Goal: Ask a question

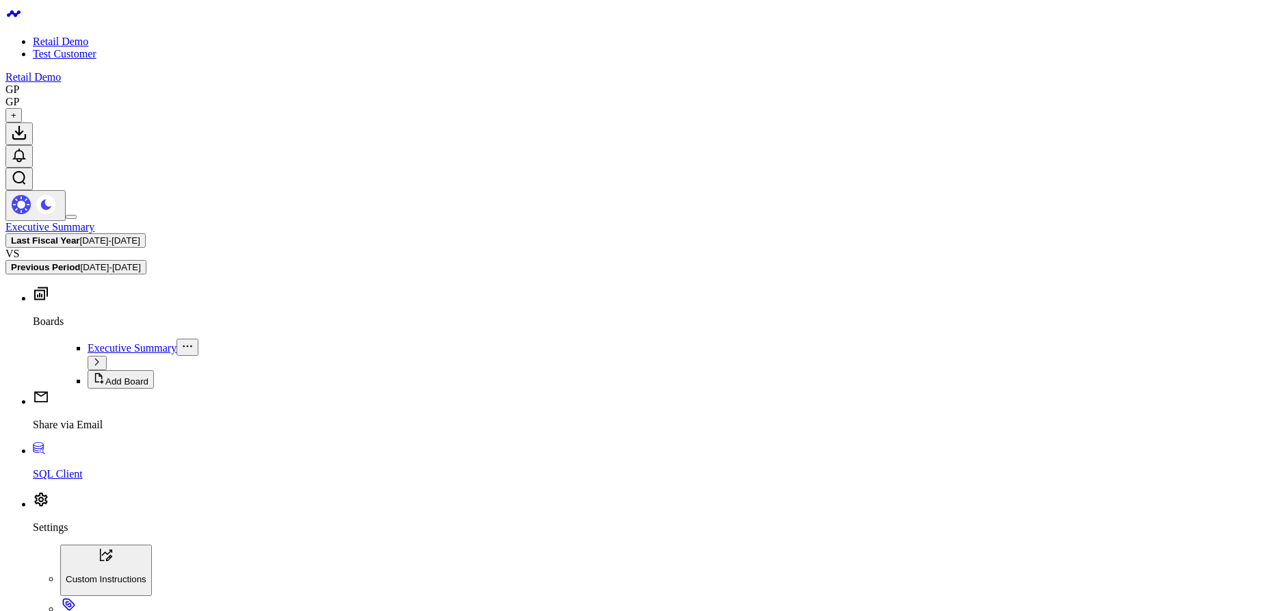
type textarea "W"
type textarea "List 3 random products from my database"
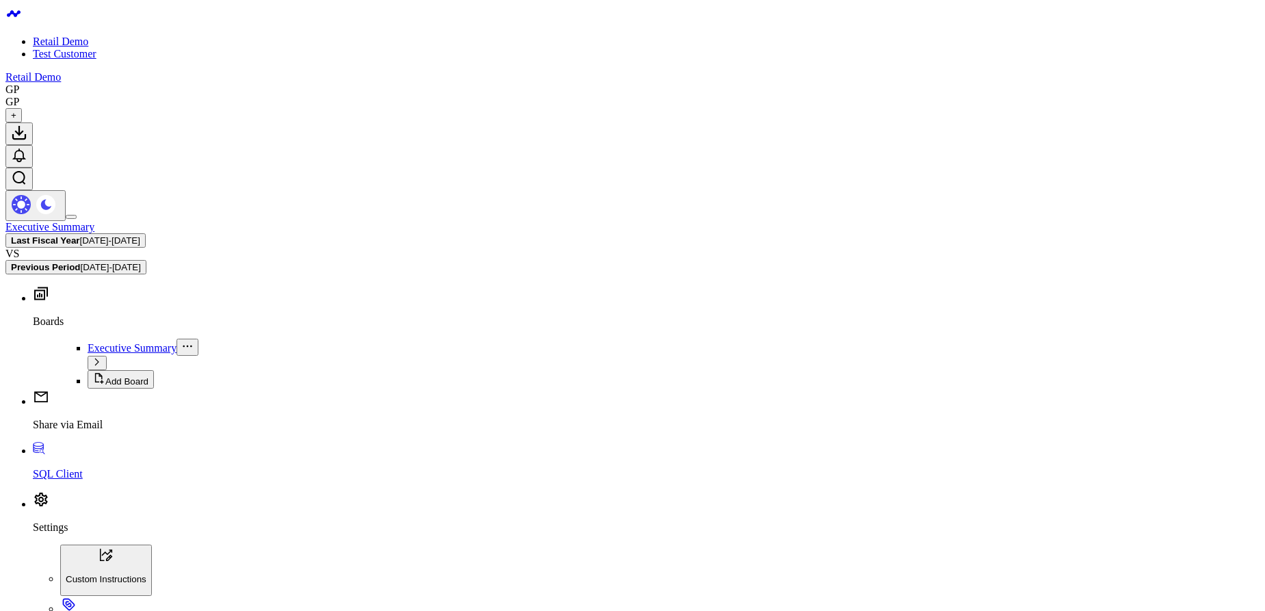
scroll to position [5, 0]
click at [101, 235] on span "[DATE] - [DATE]" at bounding box center [71, 240] width 60 height 10
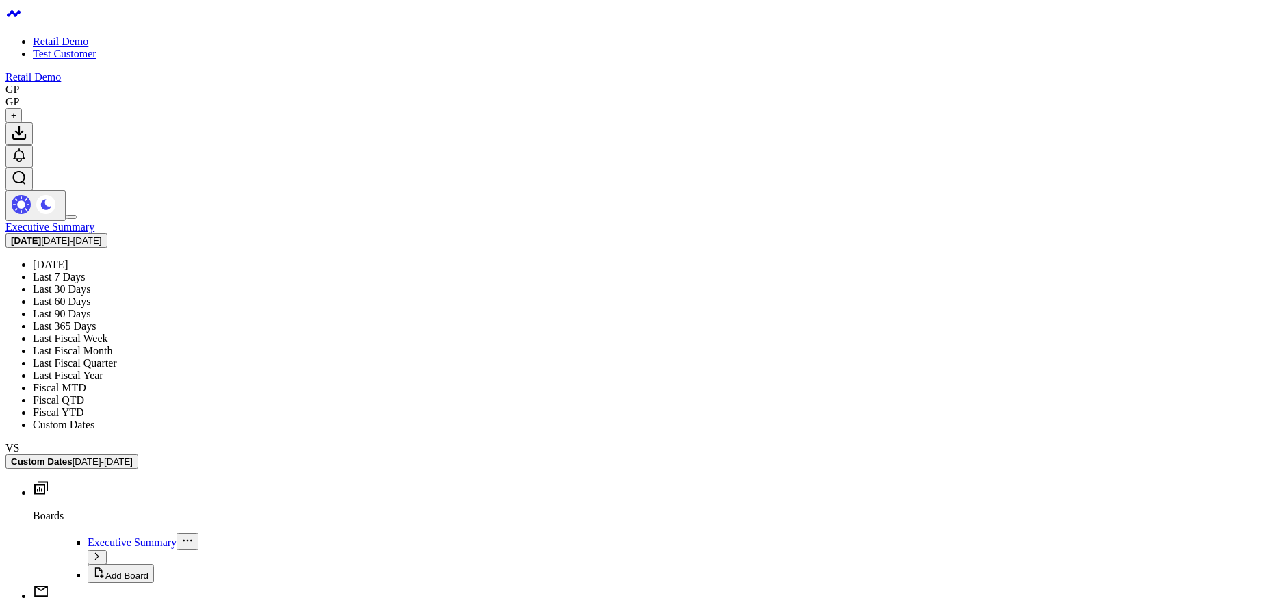
click at [103, 370] on link "Last Fiscal Year" at bounding box center [68, 376] width 70 height 12
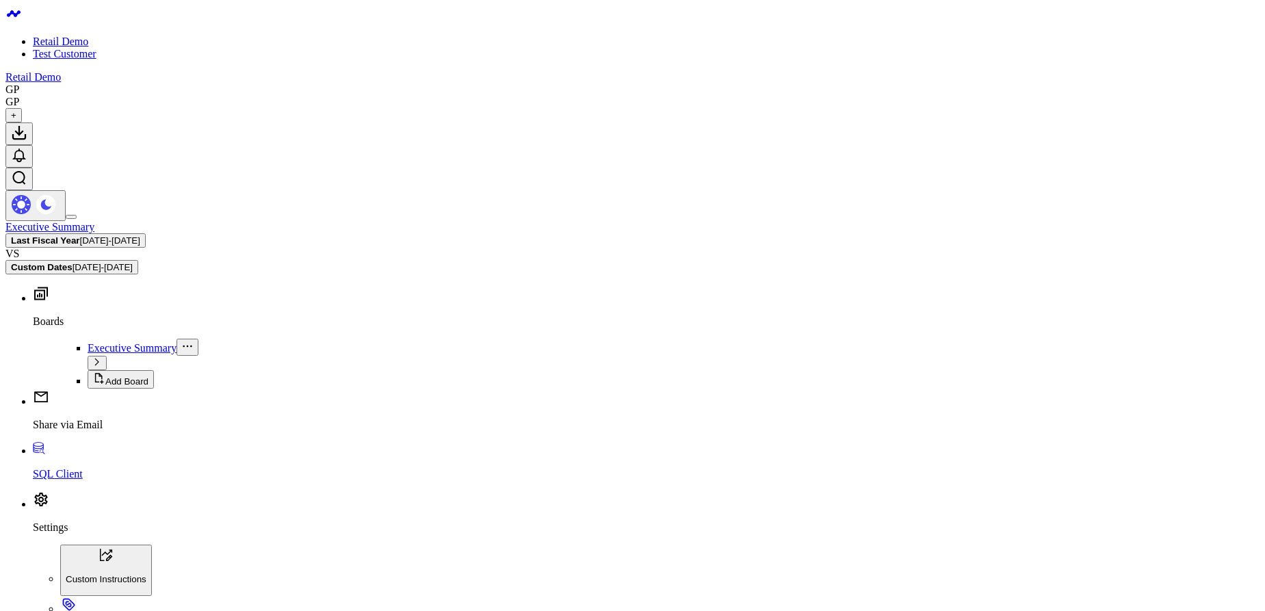
click at [140, 235] on span "03/04/24 - 03/03/25" at bounding box center [110, 240] width 60 height 10
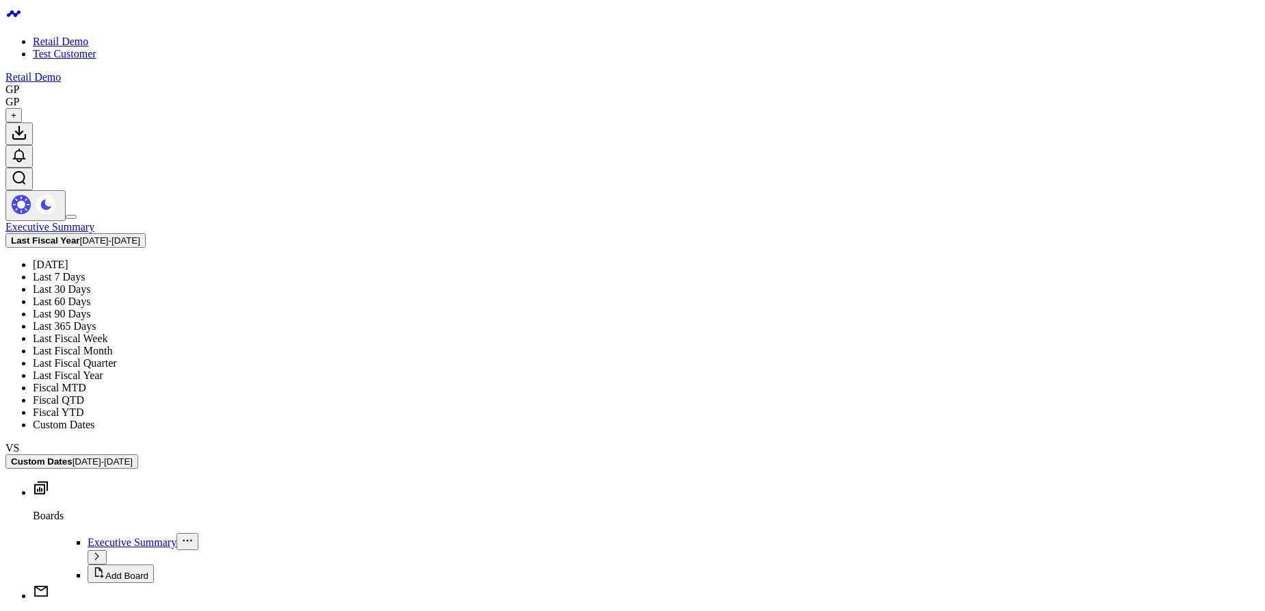
click at [86, 382] on link "Fiscal MTD" at bounding box center [59, 388] width 53 height 12
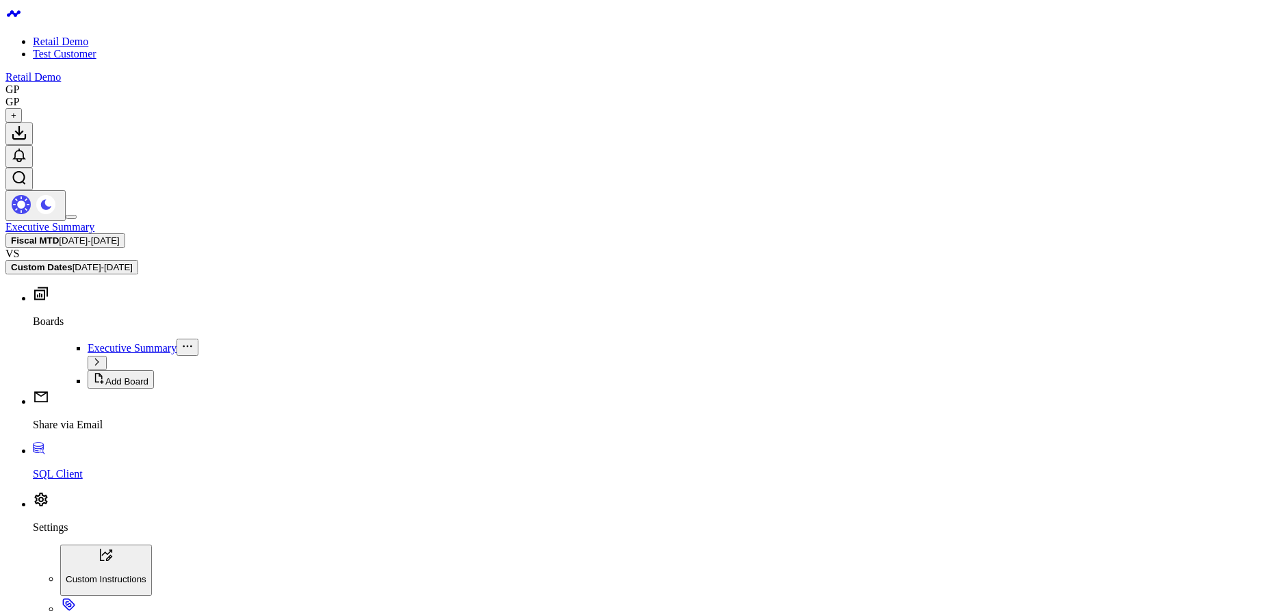
click at [119, 235] on span "09/04/25 - 09/04/25" at bounding box center [89, 240] width 60 height 10
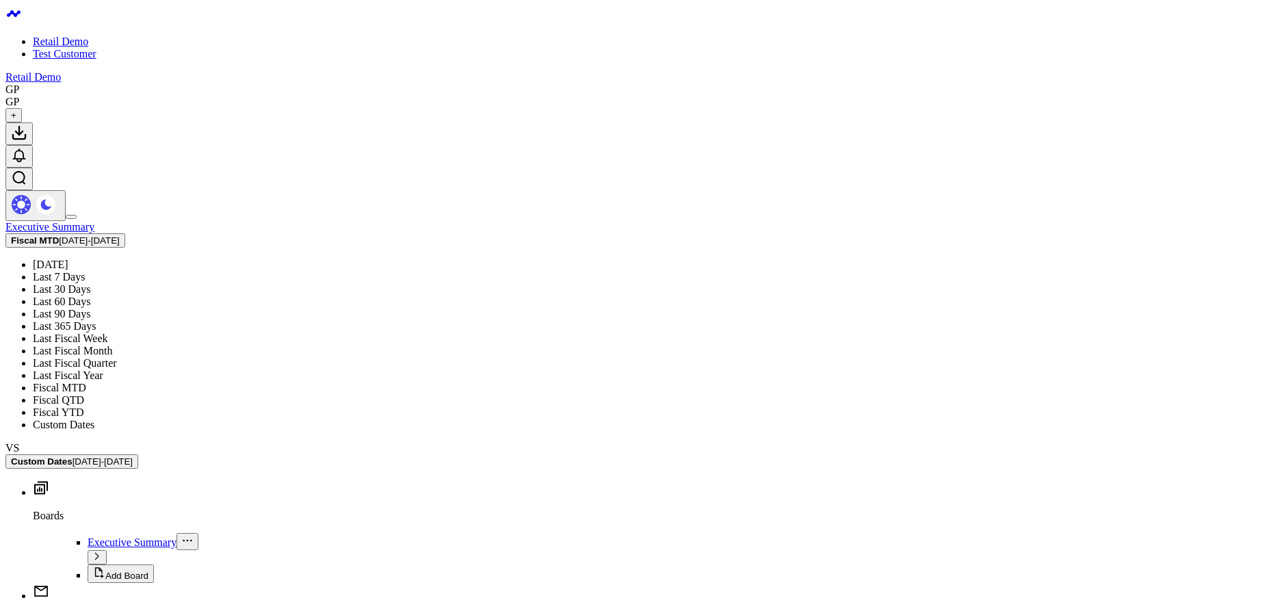
click at [84, 410] on link "Fiscal YTD" at bounding box center [58, 413] width 51 height 12
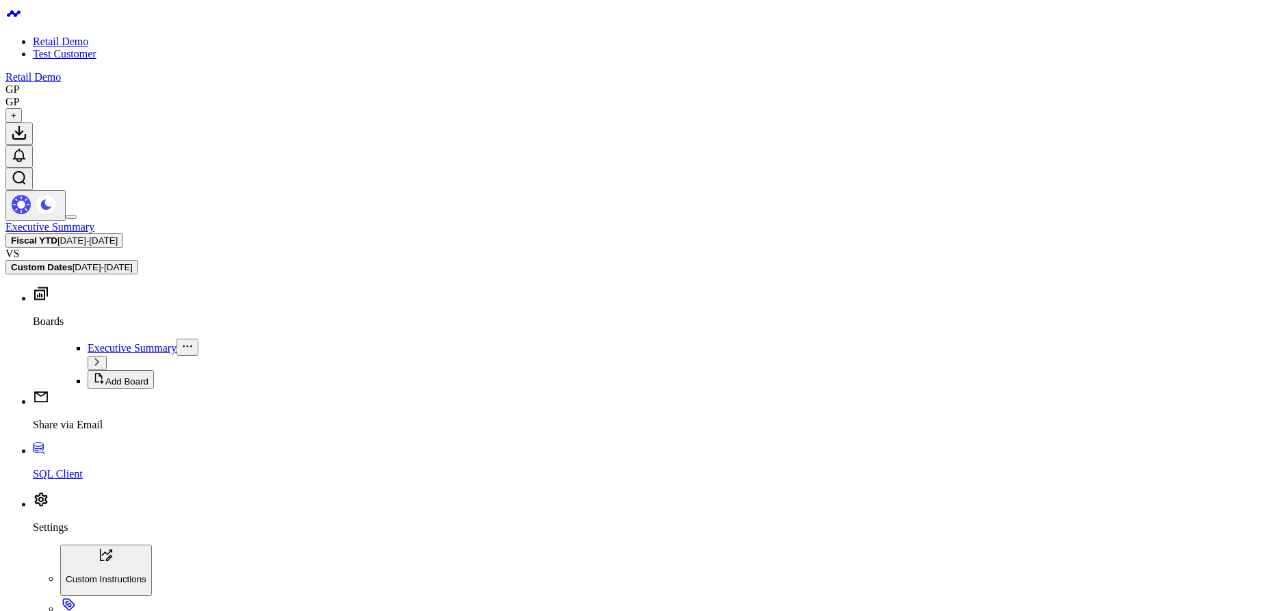
click at [57, 235] on b "Fiscal YTD" at bounding box center [34, 240] width 47 height 10
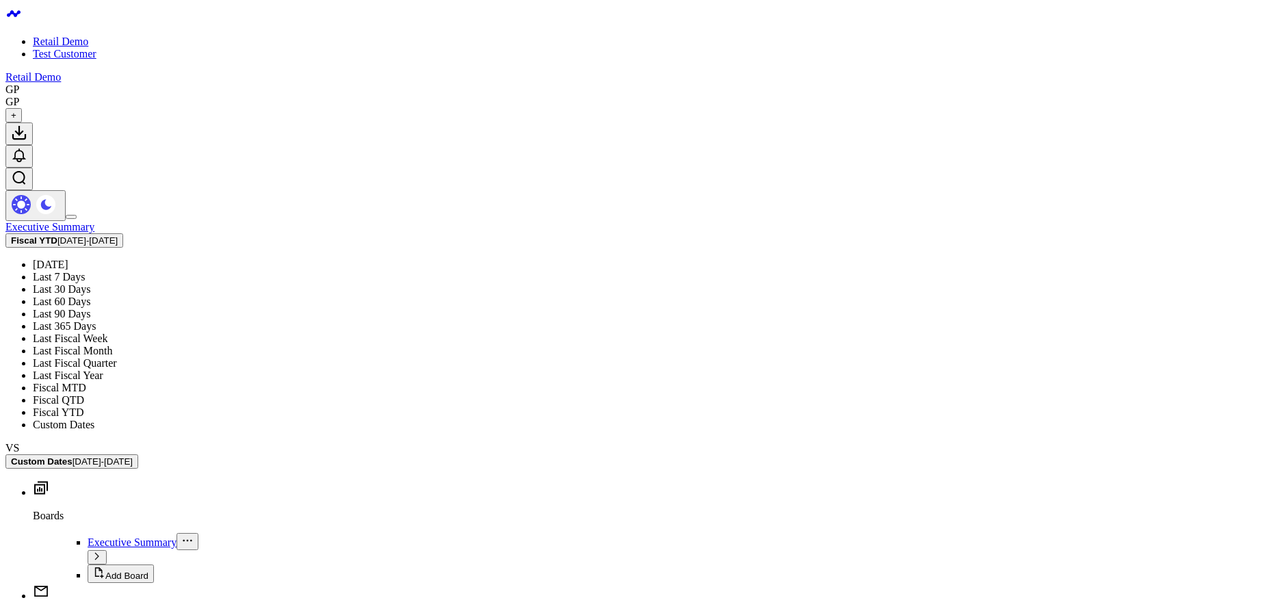
click at [103, 370] on link "Last Fiscal Year" at bounding box center [68, 376] width 70 height 12
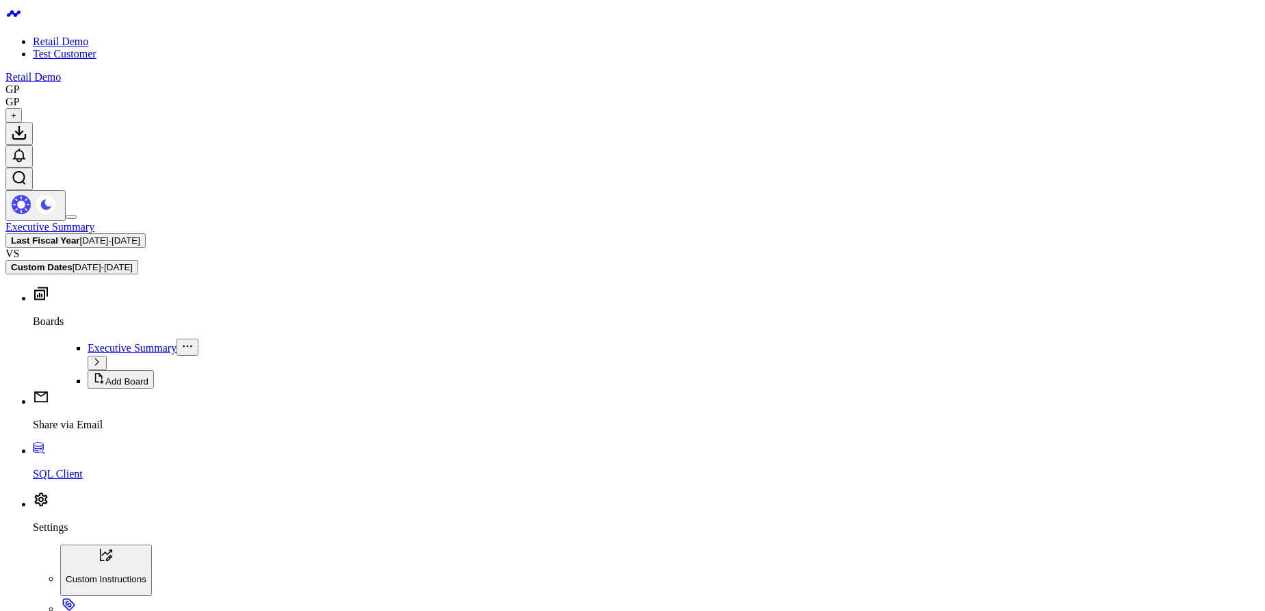
type textarea "List 3 random products from my database"
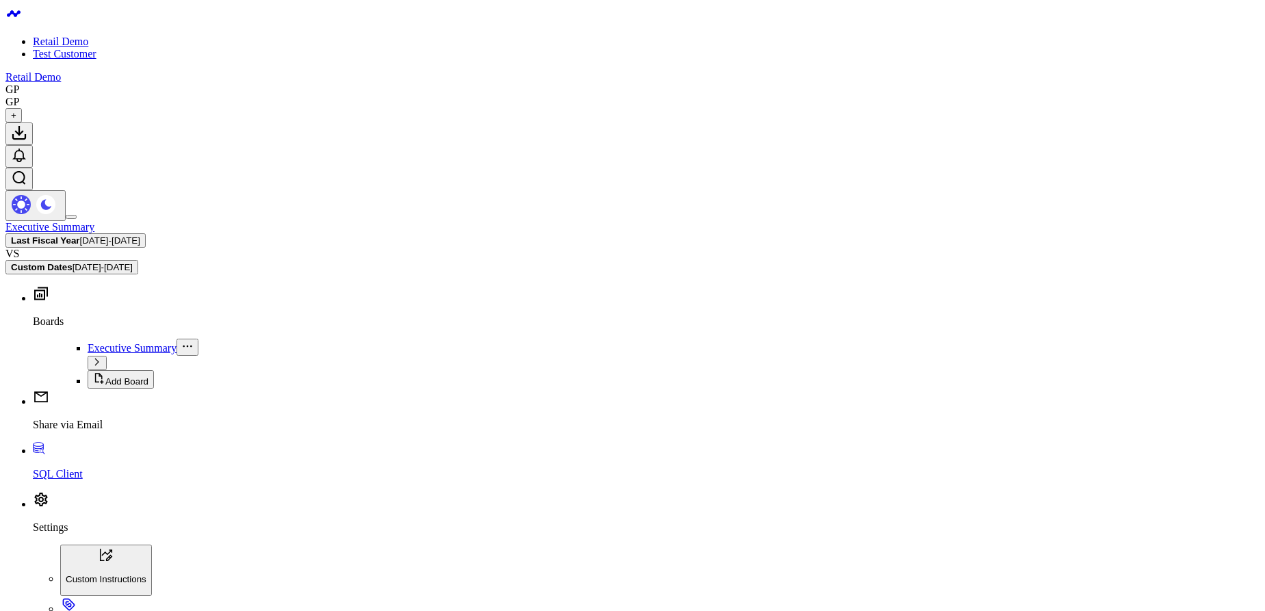
scroll to position [1, 0]
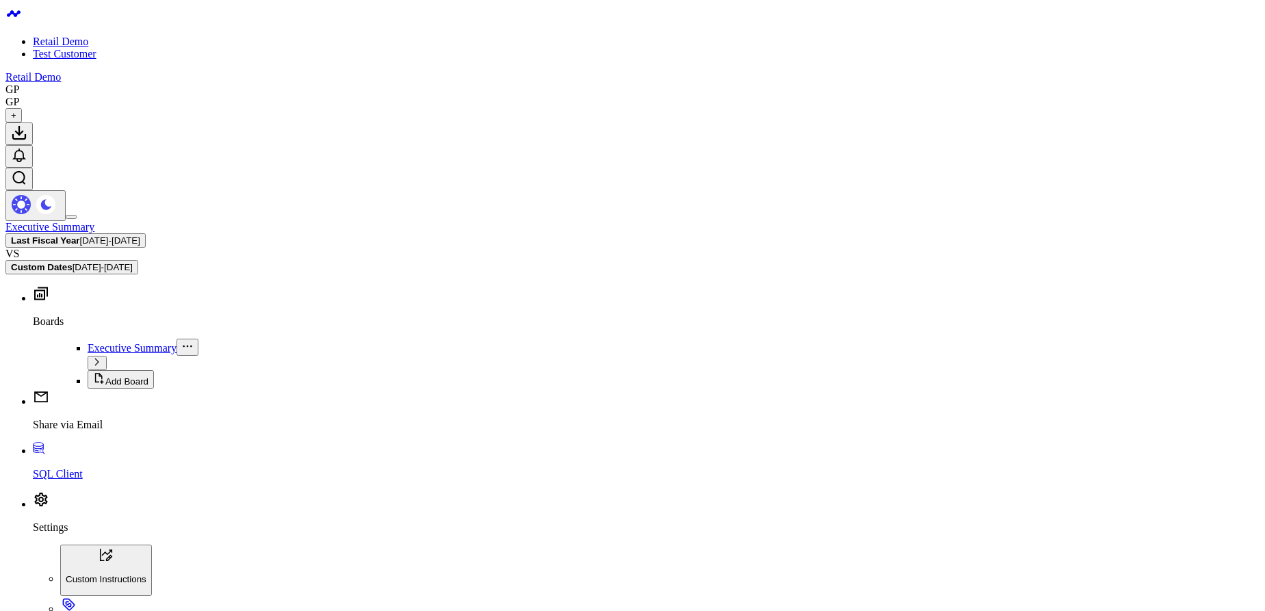
scroll to position [44, 0]
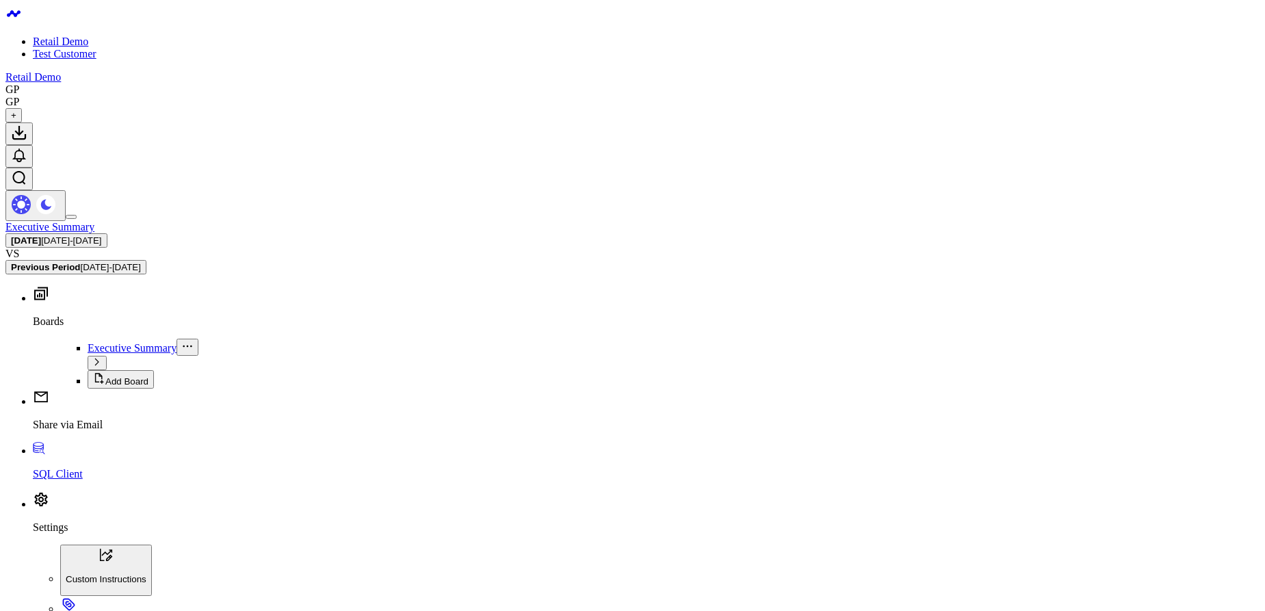
click at [127, 235] on span "08/06/25 - 09/04/25" at bounding box center [97, 240] width 60 height 10
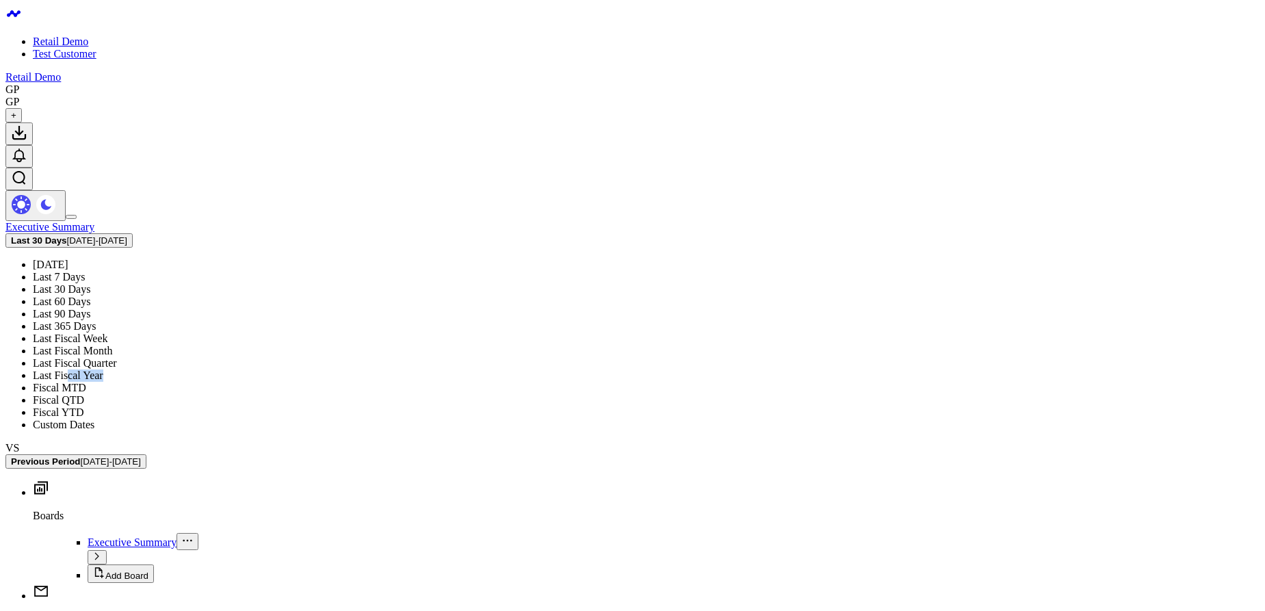
click at [103, 370] on link "Last Fiscal Year" at bounding box center [68, 376] width 70 height 12
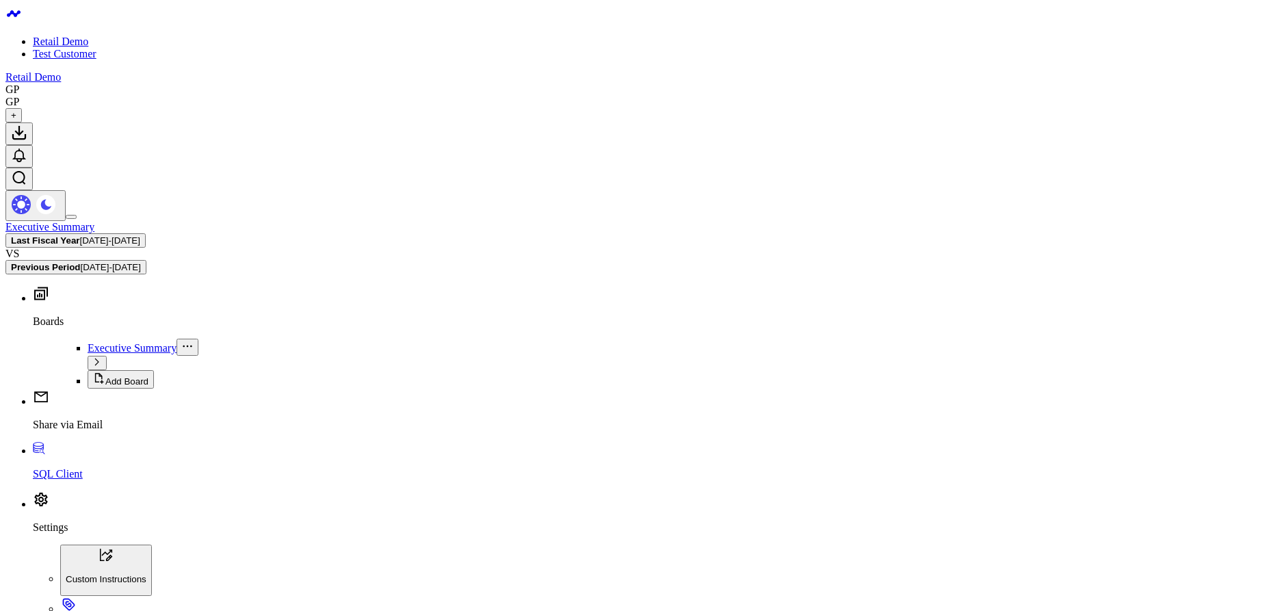
type textarea "List 3 wholesale customers"
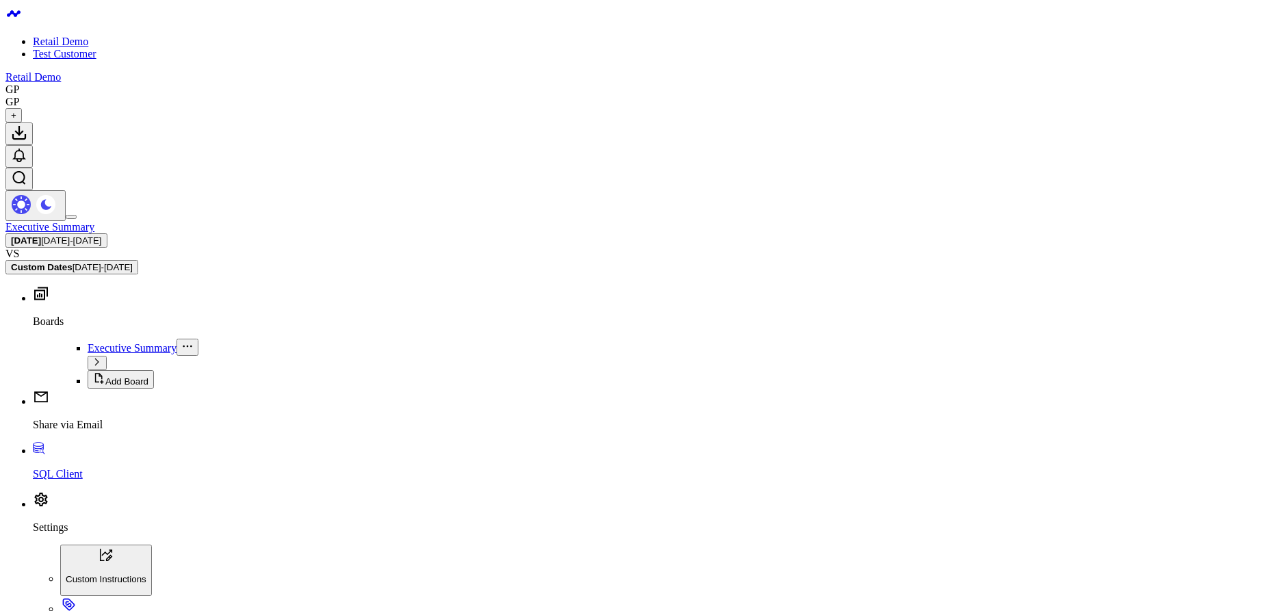
scroll to position [67, 0]
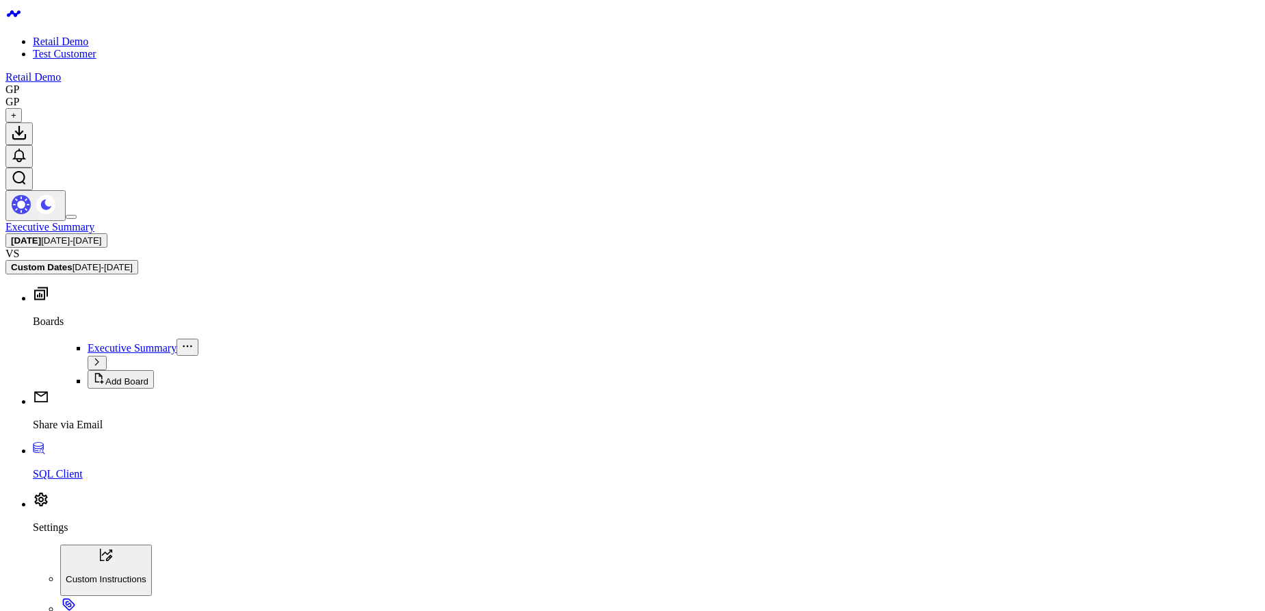
click at [79, 49] on link "Test Customer" at bounding box center [65, 54] width 64 height 12
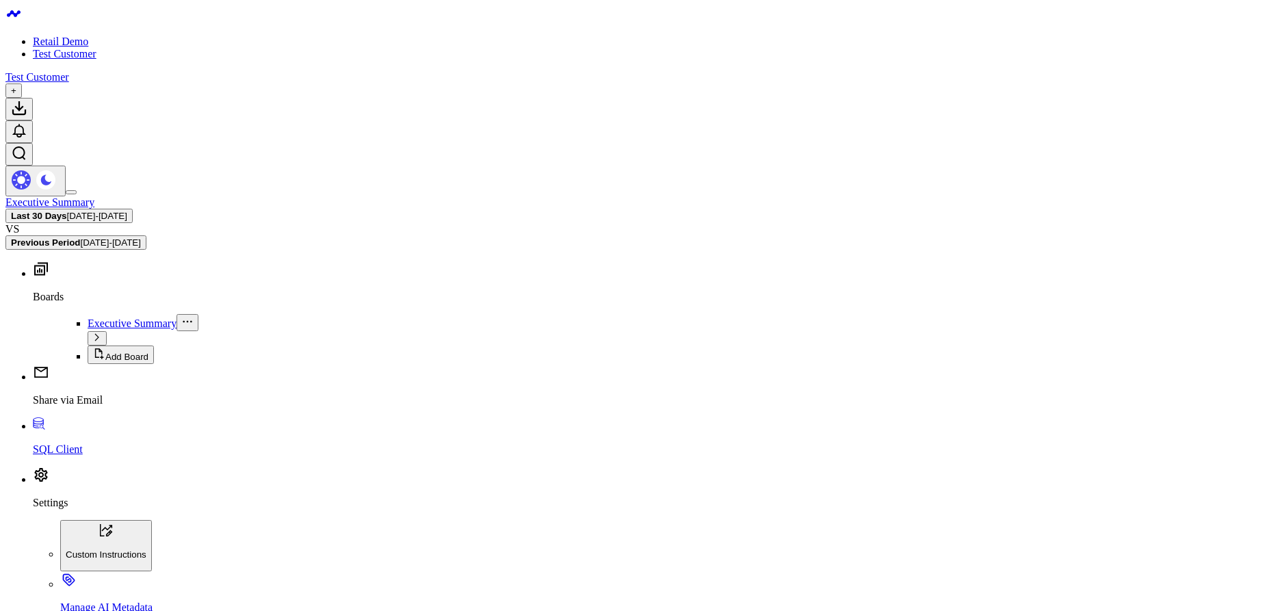
click at [67, 211] on b "Last 30 Days" at bounding box center [39, 216] width 56 height 10
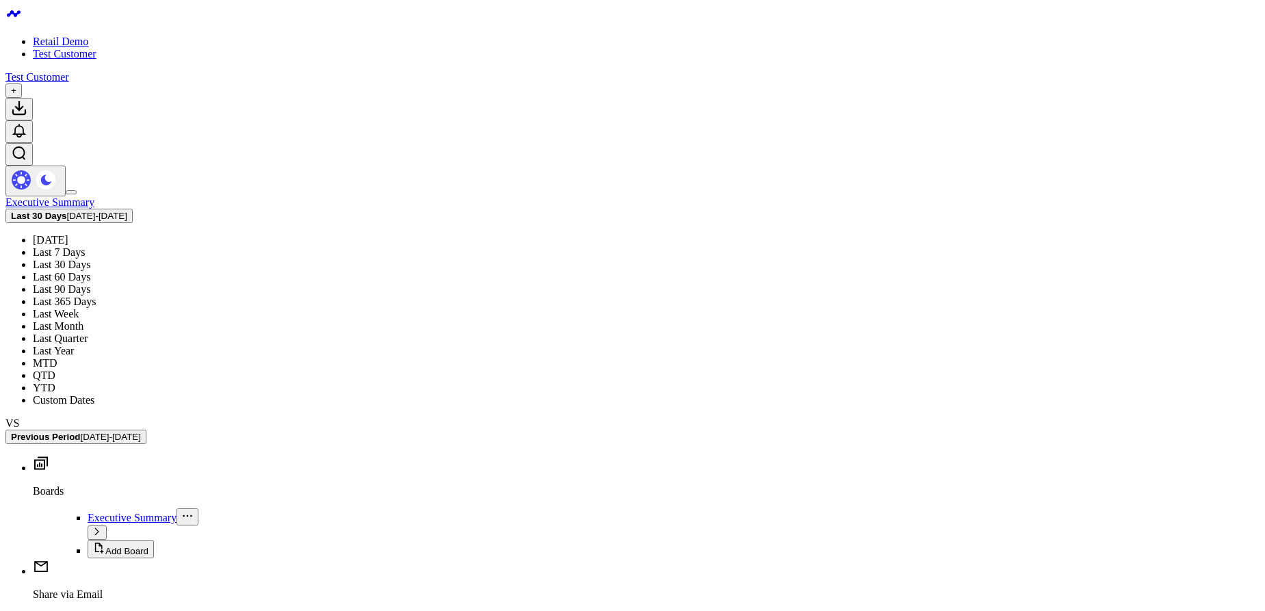
click at [74, 345] on link "Last Year" at bounding box center [53, 351] width 41 height 12
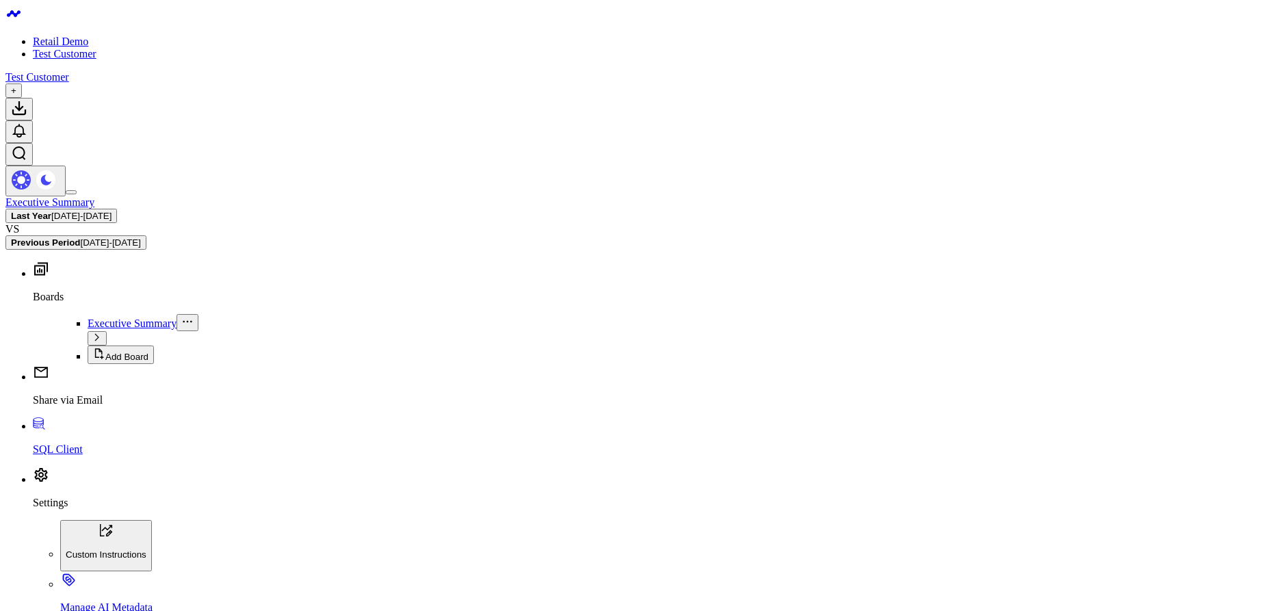
type textarea "what tables are in my database?"
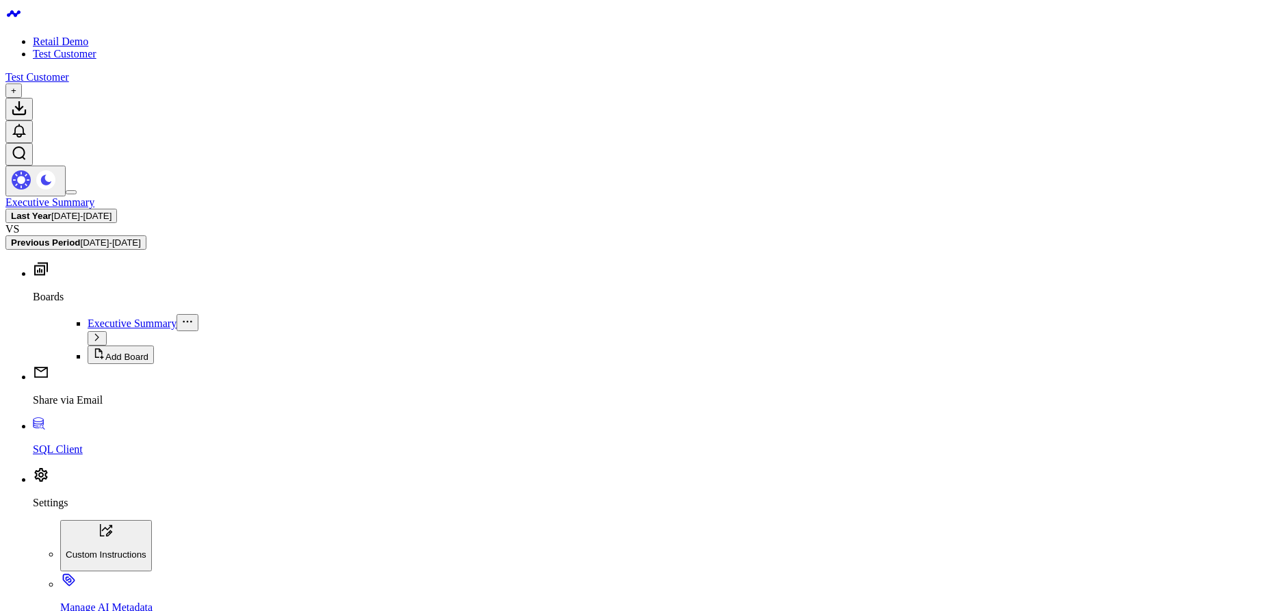
type textarea "say ok and nothing else"
